Goal: Task Accomplishment & Management: Manage account settings

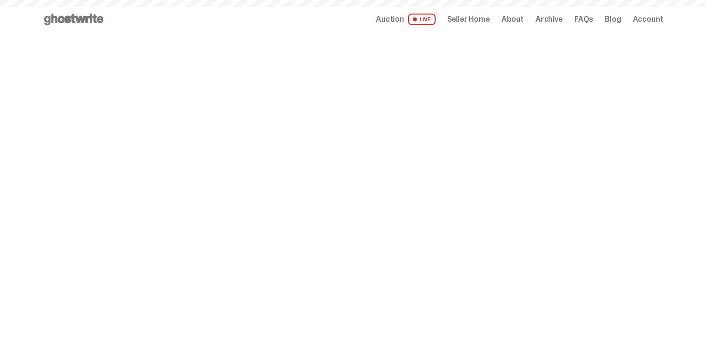
click at [482, 16] on span "Seller Home" at bounding box center [468, 20] width 43 height 8
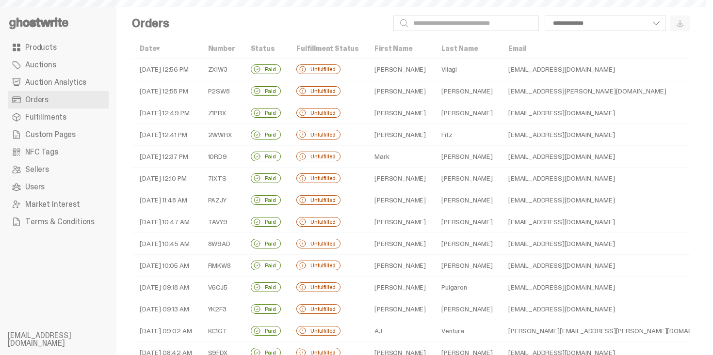
select select
click at [45, 44] on span "Products" at bounding box center [41, 48] width 32 height 8
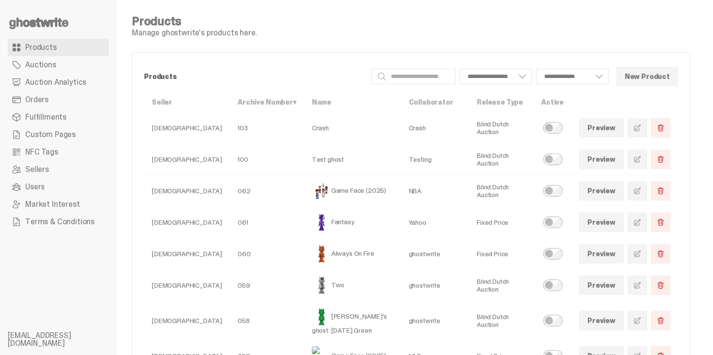
click at [64, 83] on span "Auction Analytics" at bounding box center [55, 83] width 61 height 8
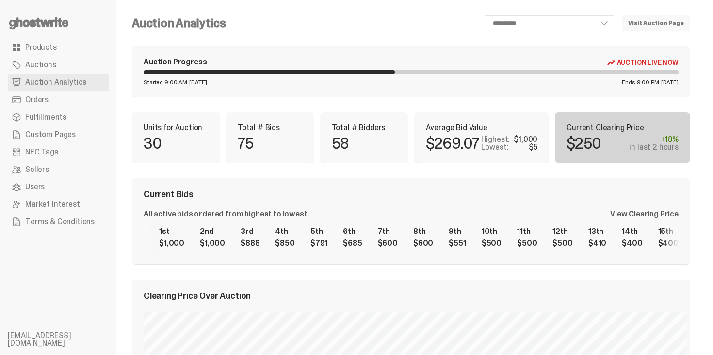
click at [269, 138] on div "75" at bounding box center [270, 144] width 65 height 16
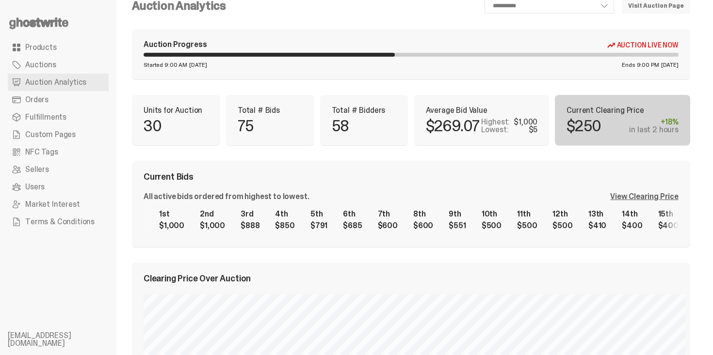
scroll to position [19, 0]
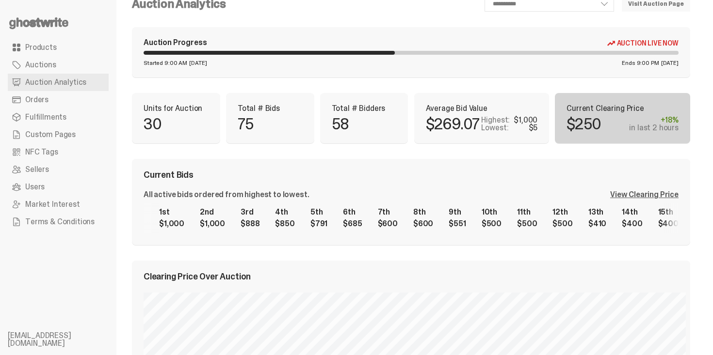
click at [593, 130] on p "$250" at bounding box center [583, 124] width 34 height 16
click at [400, 237] on div "Current Bids All active bids ordered from highest to lowest. View Clearing Pric…" at bounding box center [411, 202] width 558 height 86
click at [400, 215] on div "1st $1,000 2nd $1,000 3rd $888 4th $850 5th $791 6th $685 7th $600 8th $600 9th…" at bounding box center [411, 218] width 535 height 31
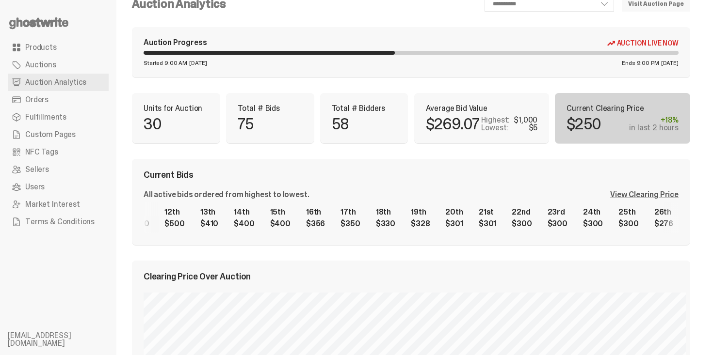
scroll to position [0, 0]
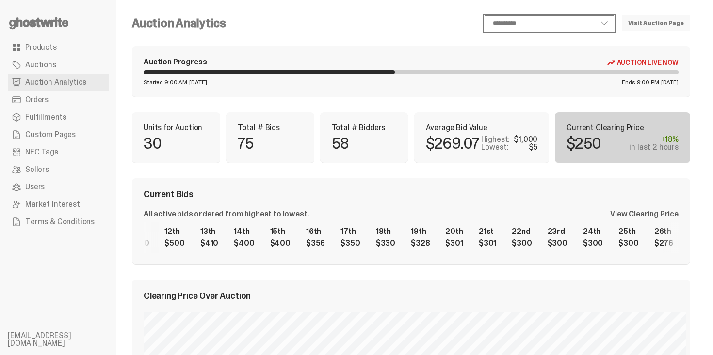
click at [538, 17] on select "**********" at bounding box center [548, 24] width 129 height 16
click at [545, 16] on select "**********" at bounding box center [548, 24] width 129 height 16
click at [426, 19] on div "**********" at bounding box center [462, 24] width 456 height 16
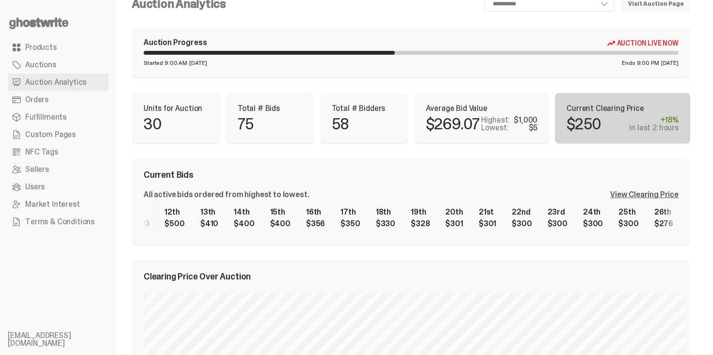
click at [598, 135] on div "Current Clearing Price $250 +18% in last 2 hours" at bounding box center [622, 118] width 135 height 50
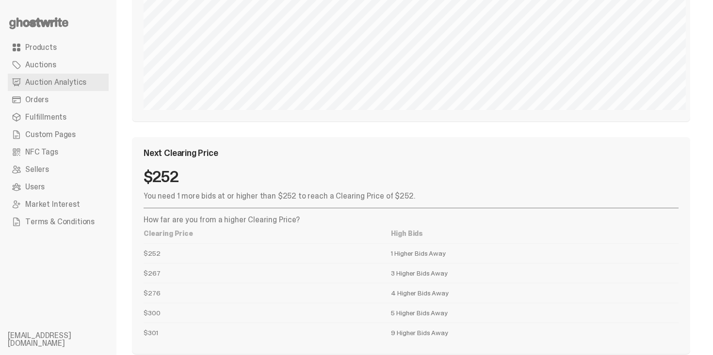
scroll to position [1139, 0]
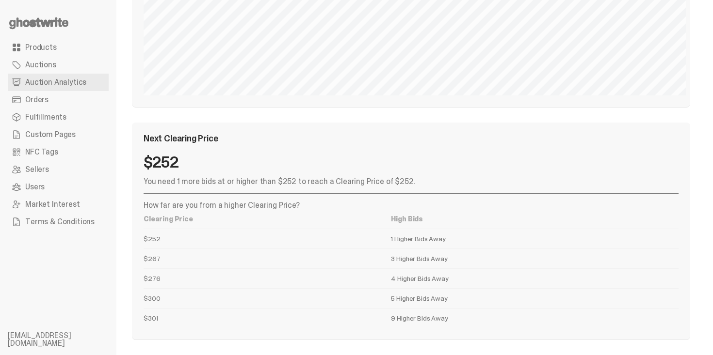
click at [344, 277] on td "$276" at bounding box center [267, 279] width 247 height 20
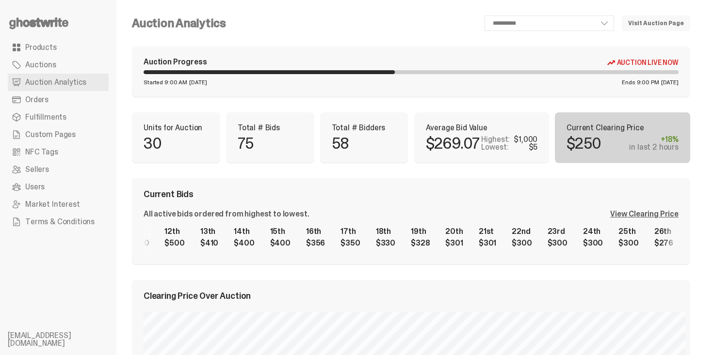
click at [53, 44] on span "Products" at bounding box center [41, 48] width 32 height 8
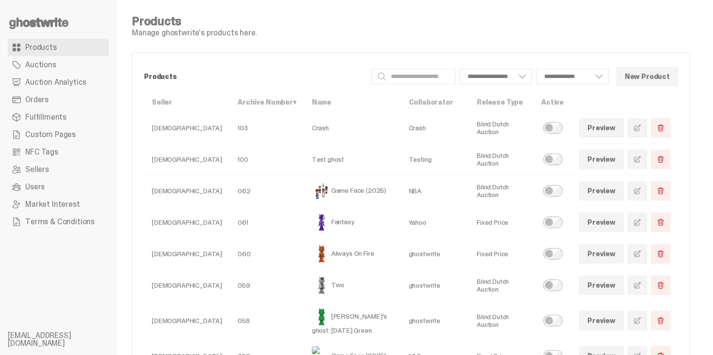
click at [46, 23] on use at bounding box center [38, 23] width 59 height 12
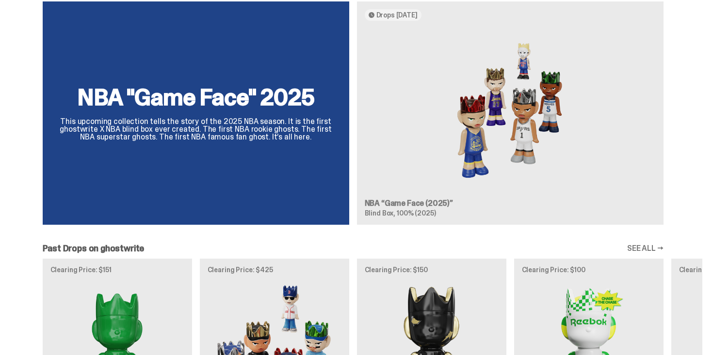
click at [540, 146] on div "NBA "Game Face" 2025 This upcoming collection tells the story of the 2025 NBA s…" at bounding box center [353, 117] width 698 height 232
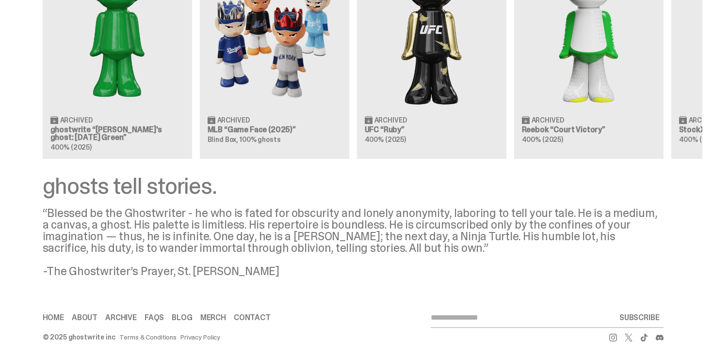
scroll to position [1235, 0]
